Goal: Find specific page/section: Find specific page/section

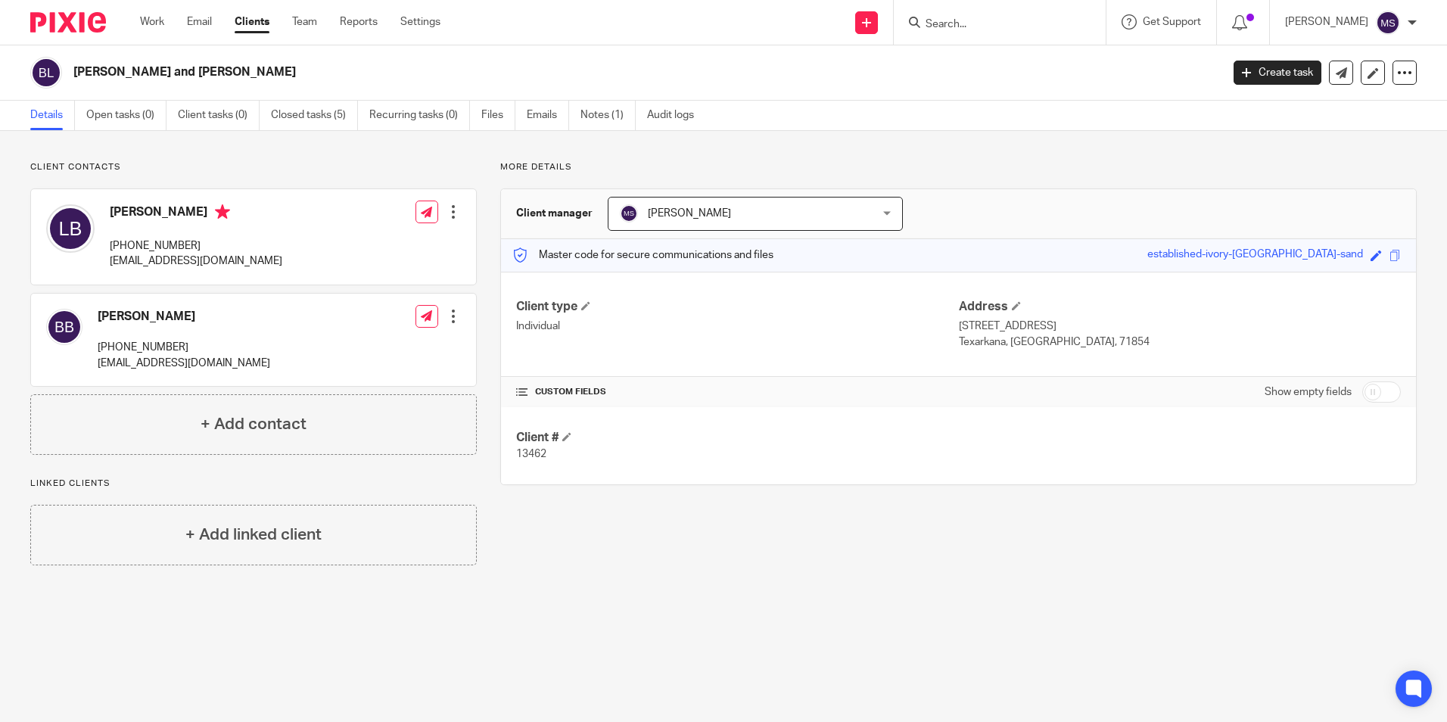
click at [977, 21] on input "Search" at bounding box center [992, 25] width 136 height 14
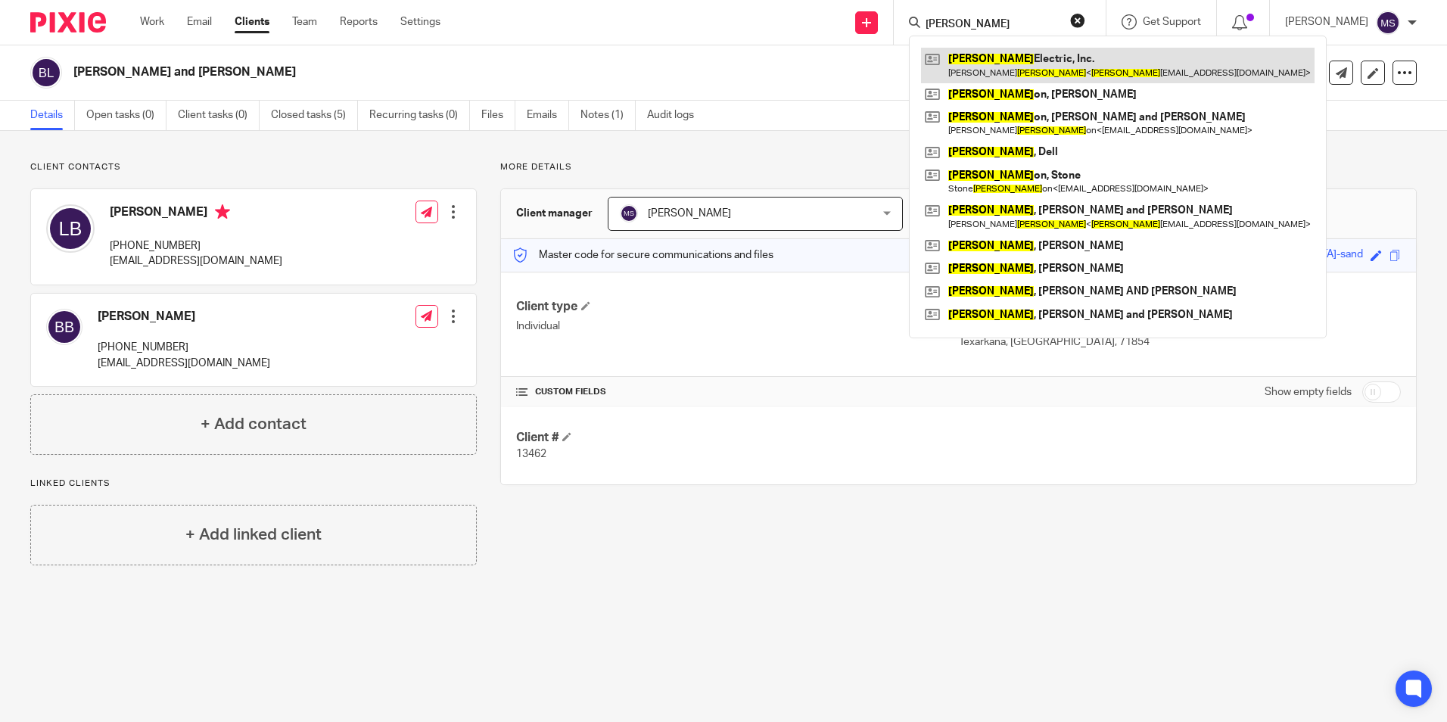
type input "roberts"
click at [1045, 64] on link at bounding box center [1118, 65] width 394 height 35
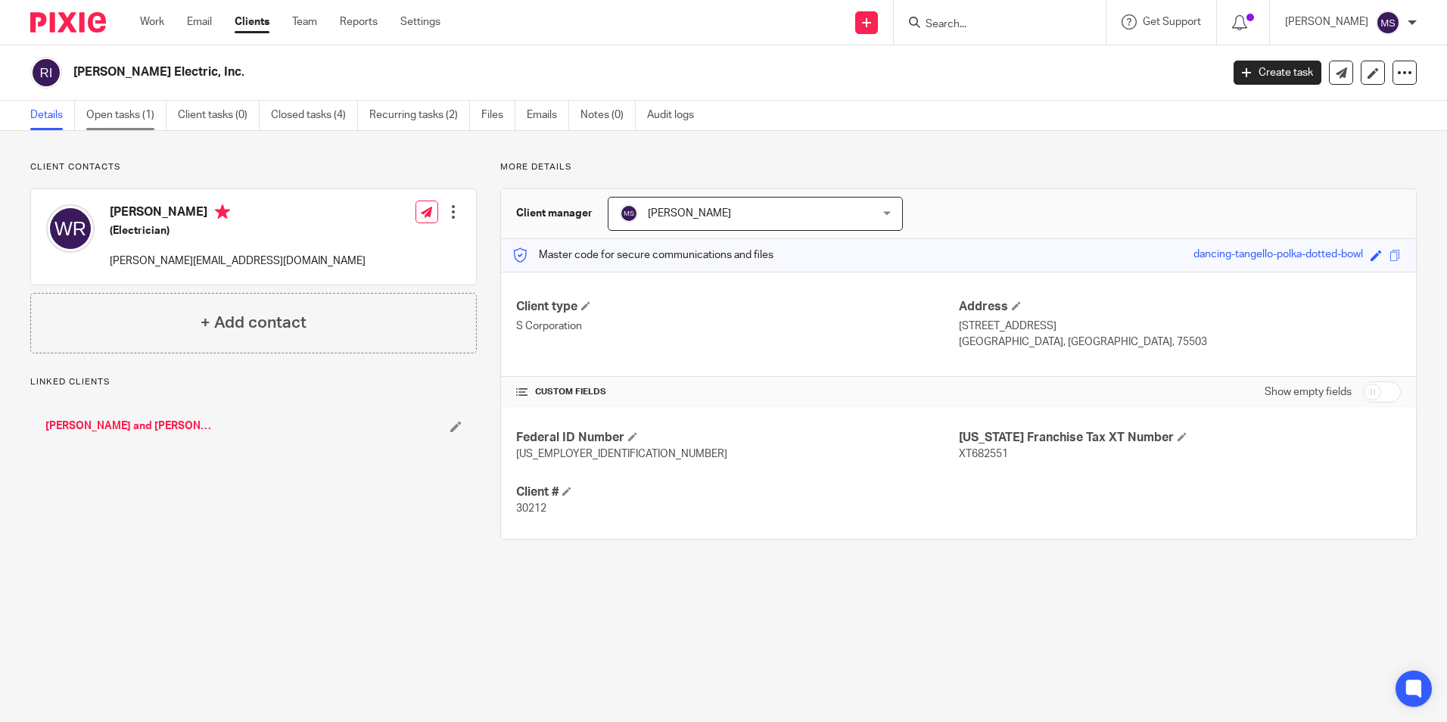
click at [118, 114] on link "Open tasks (1)" at bounding box center [126, 116] width 80 height 30
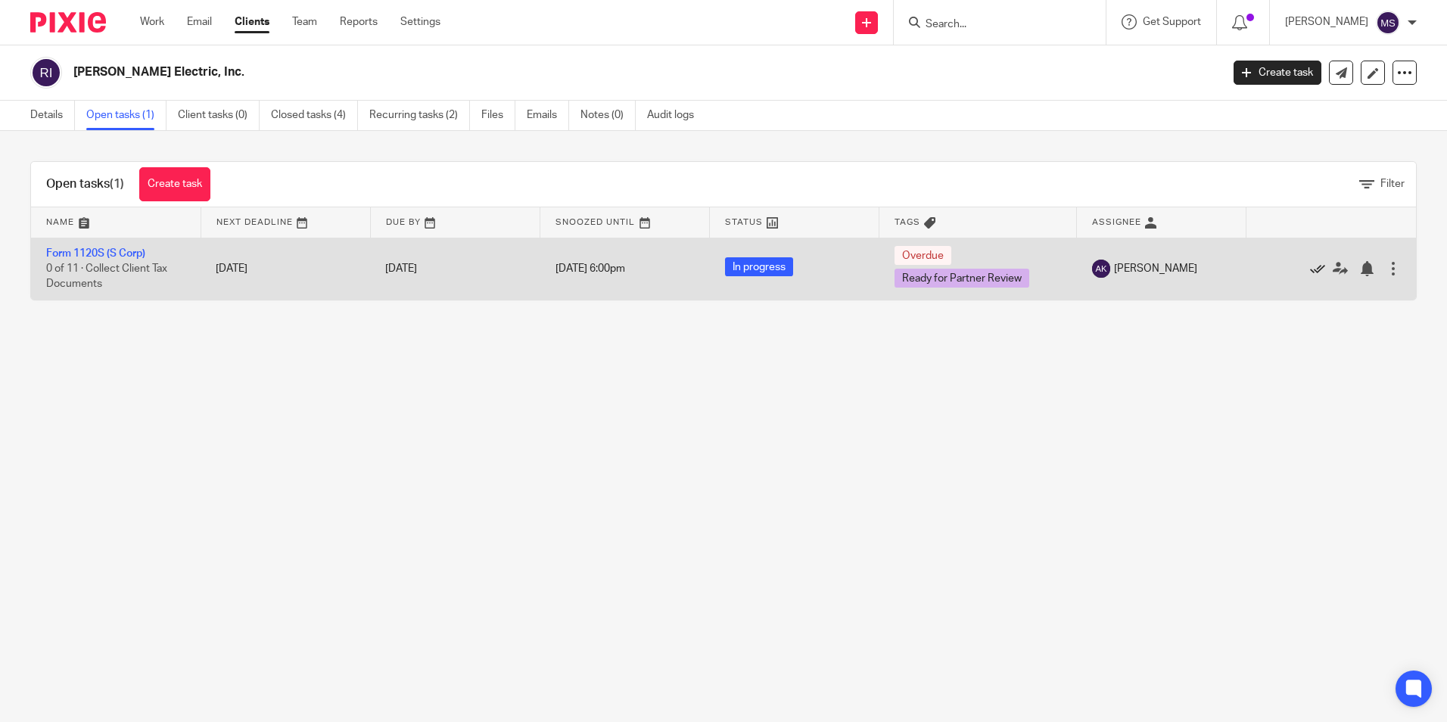
click at [1310, 267] on icon at bounding box center [1317, 268] width 15 height 15
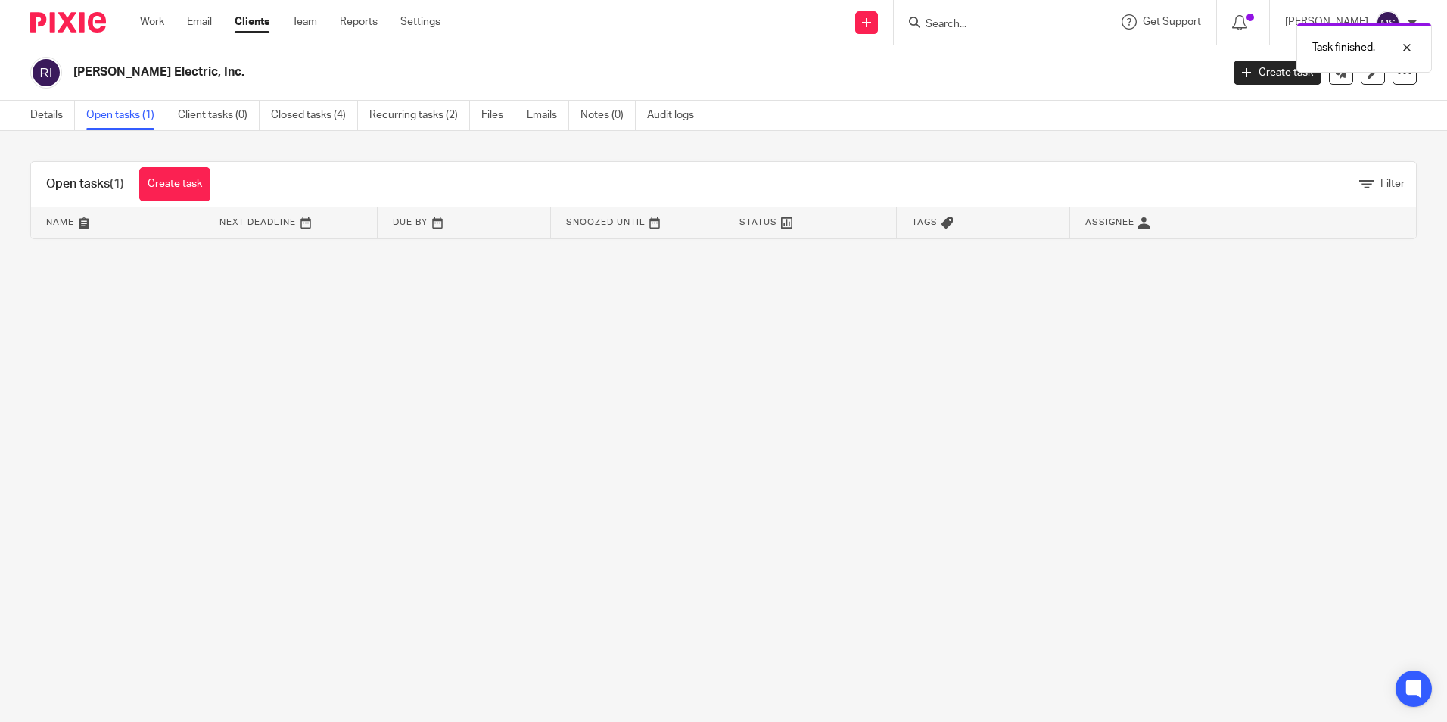
click at [126, 114] on link "Open tasks (1)" at bounding box center [126, 116] width 80 height 30
